Goal: Information Seeking & Learning: Learn about a topic

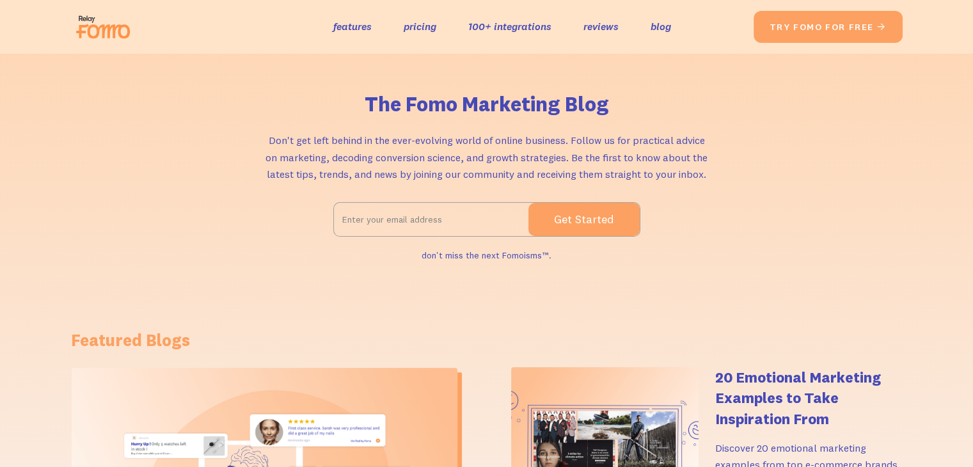
click at [402, 29] on li "features pricing 100+ integrations reviews blog Solutions Blogs Social Commerce…" at bounding box center [502, 26] width 338 height 19
click at [409, 26] on link "pricing" at bounding box center [420, 26] width 33 height 19
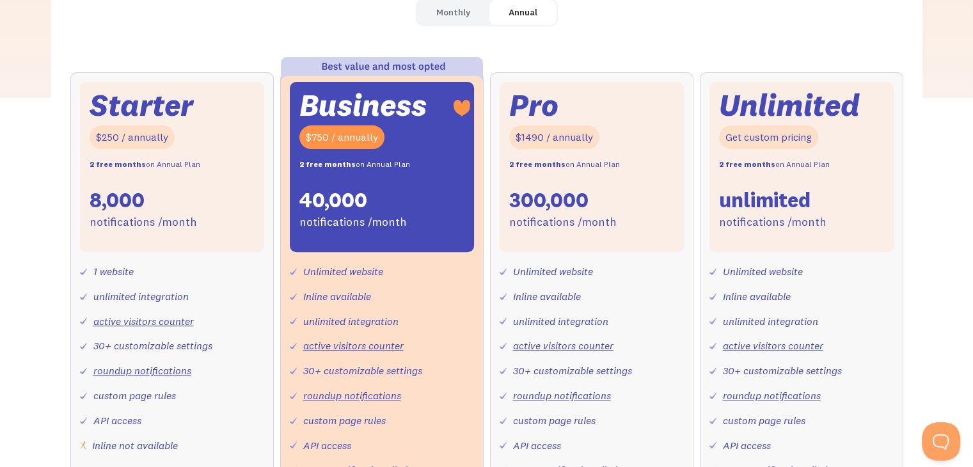
scroll to position [447, 0]
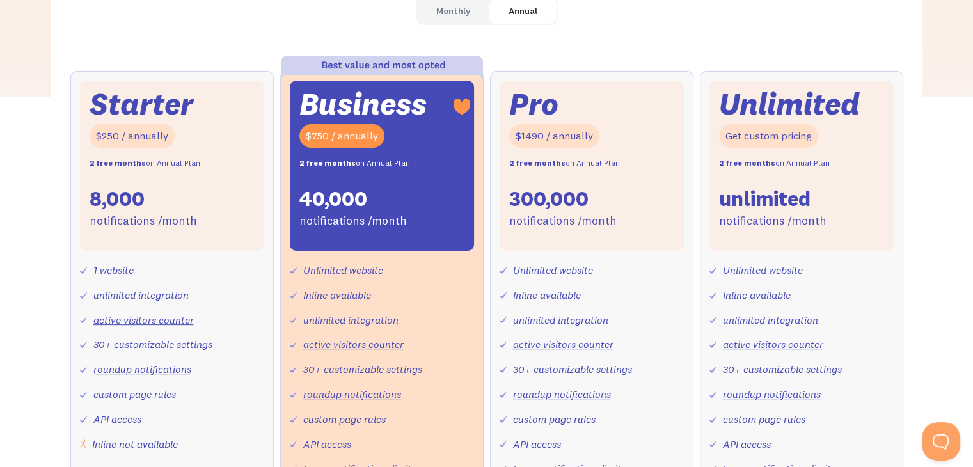
click at [471, 12] on link "Monthly" at bounding box center [453, 11] width 72 height 25
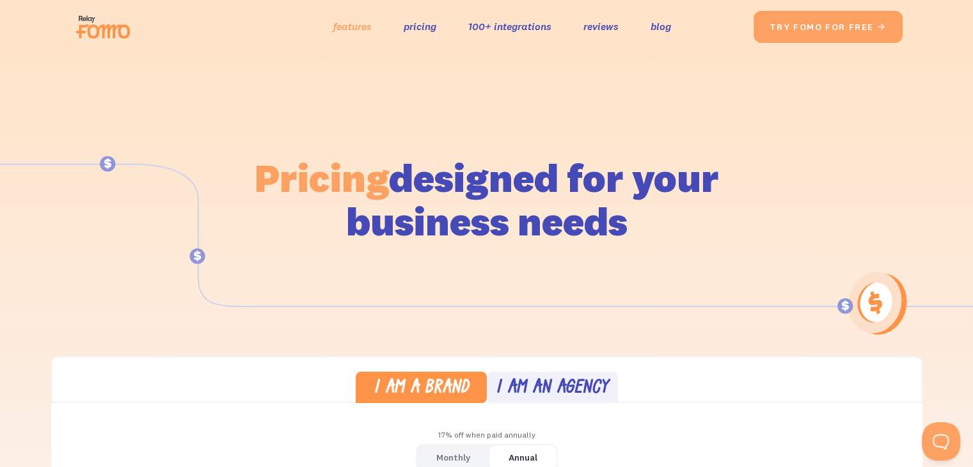
click at [363, 29] on link "features" at bounding box center [352, 26] width 38 height 19
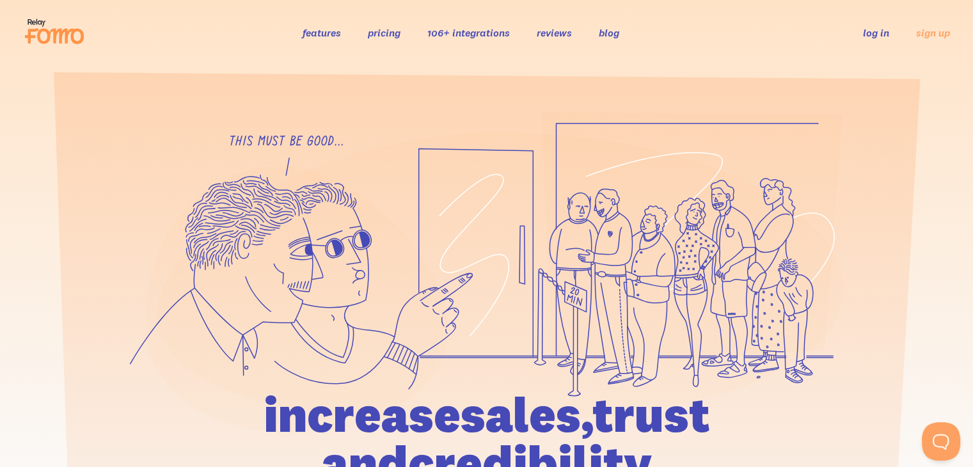
click at [545, 31] on link "reviews" at bounding box center [554, 32] width 35 height 13
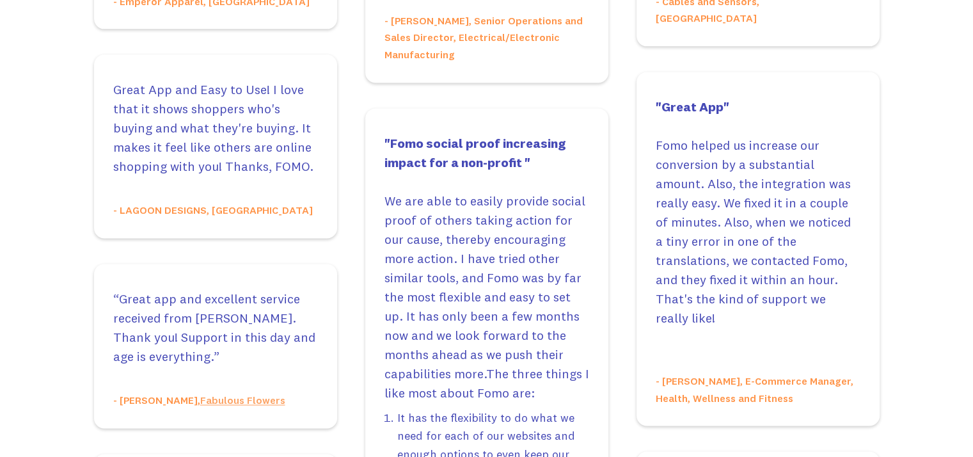
scroll to position [1712, 0]
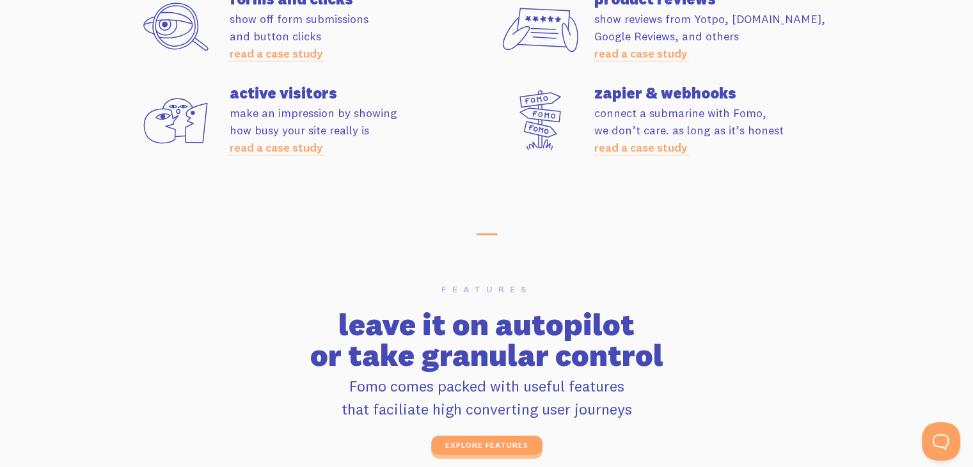
scroll to position [3859, 0]
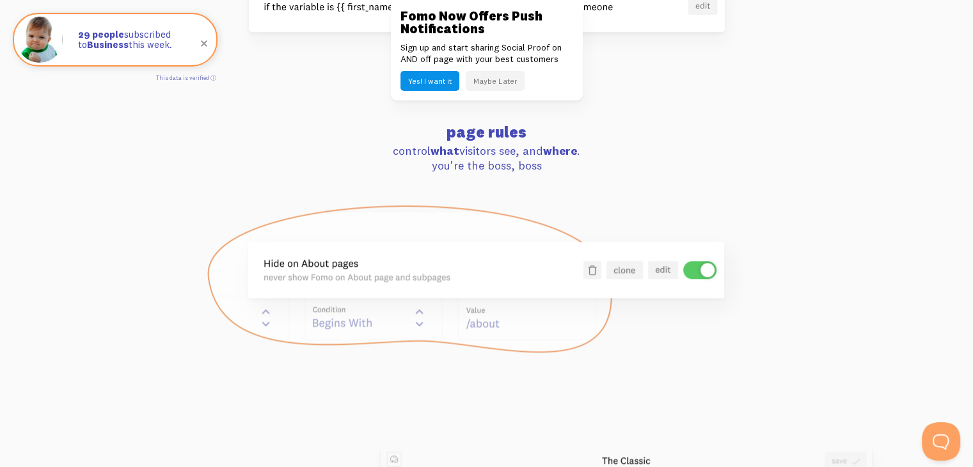
scroll to position [1201, 0]
click at [484, 79] on button "Maybe Later" at bounding box center [495, 81] width 59 height 20
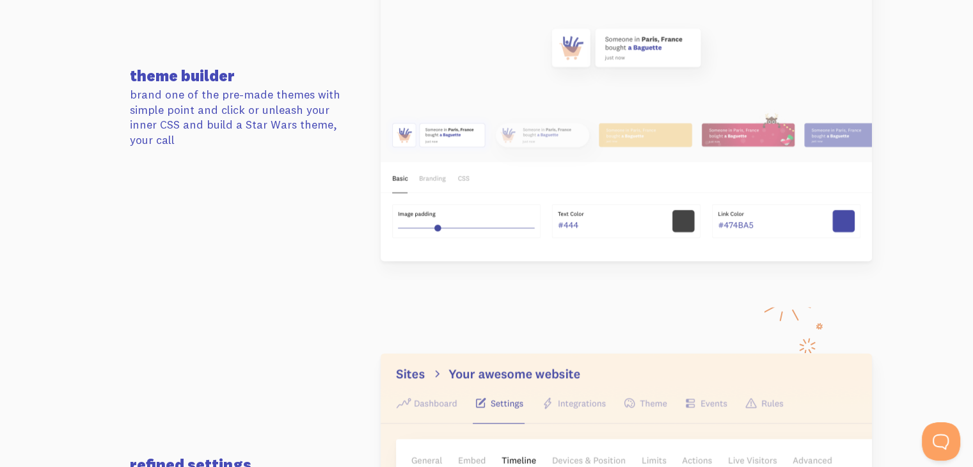
scroll to position [1691, 0]
